Goal: Task Accomplishment & Management: Manage account settings

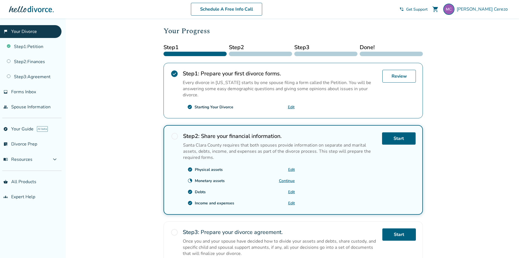
scroll to position [84, 0]
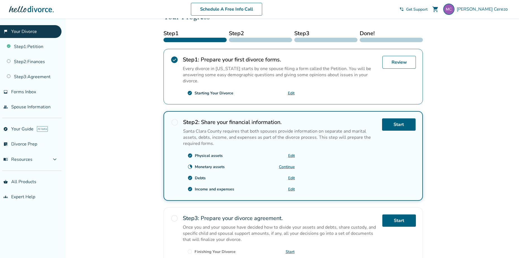
click at [287, 167] on link "Continue" at bounding box center [287, 166] width 16 height 5
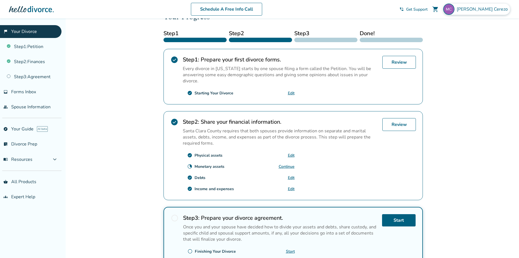
click at [489, 10] on span "[PERSON_NAME]" at bounding box center [483, 9] width 53 height 6
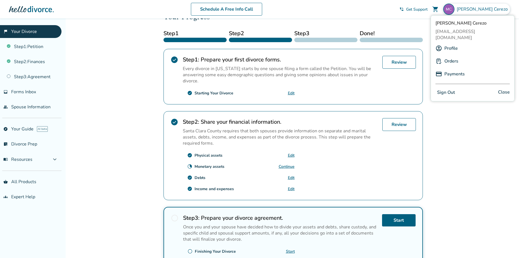
click at [446, 89] on button "Sign Out" at bounding box center [445, 93] width 21 height 8
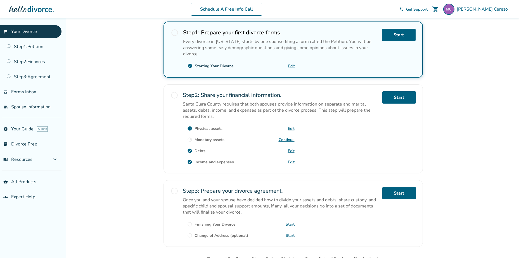
scroll to position [112, 0]
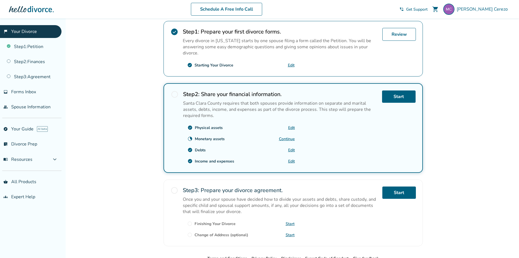
click at [289, 139] on link "Continue" at bounding box center [287, 138] width 16 height 5
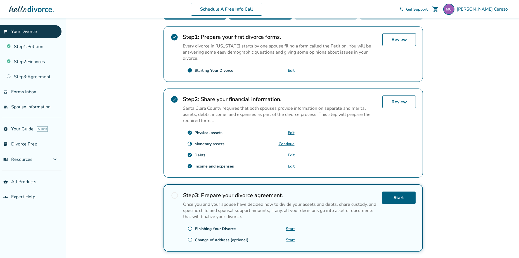
scroll to position [36, 0]
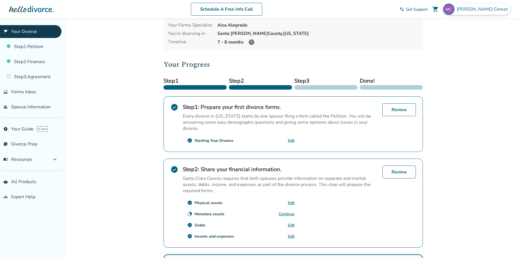
click at [483, 9] on span "[PERSON_NAME]" at bounding box center [483, 9] width 53 height 6
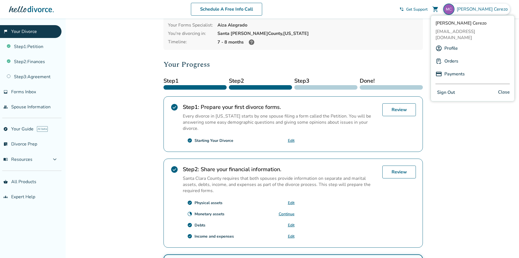
click at [444, 89] on button "Sign Out" at bounding box center [445, 93] width 21 height 8
